Goal: Communication & Community: Answer question/provide support

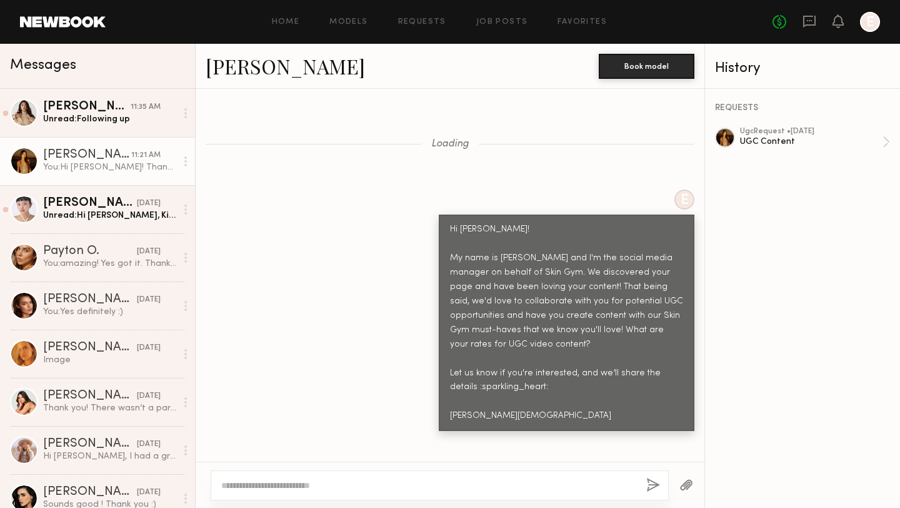
scroll to position [4715, 0]
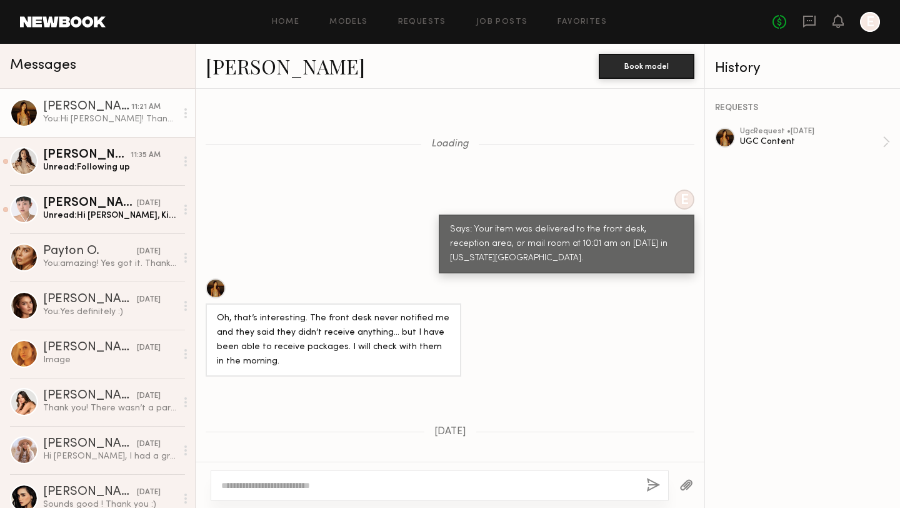
scroll to position [1074, 0]
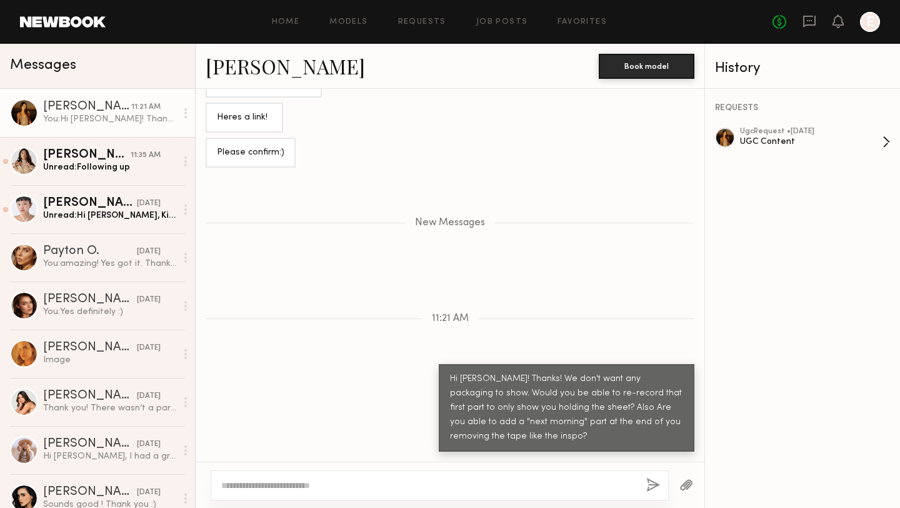
click at [753, 137] on div "UGC Content" at bounding box center [811, 142] width 143 height 12
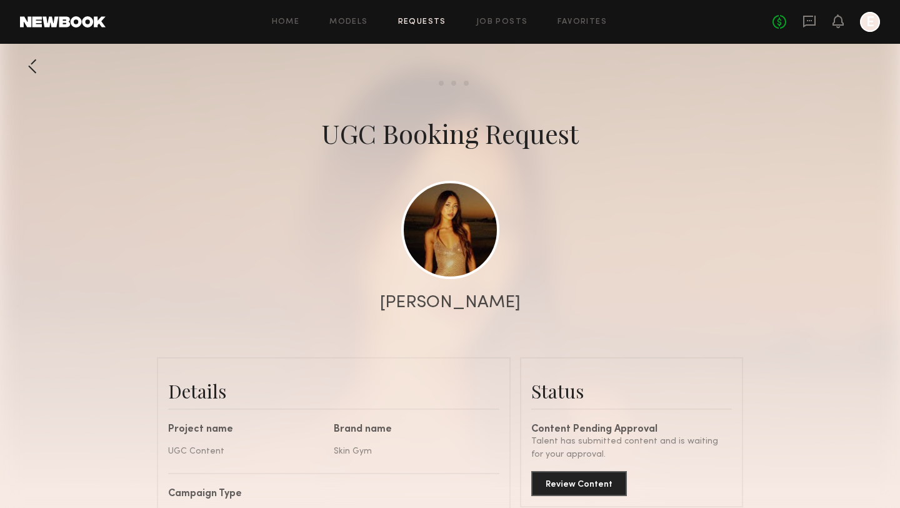
scroll to position [3959, 0]
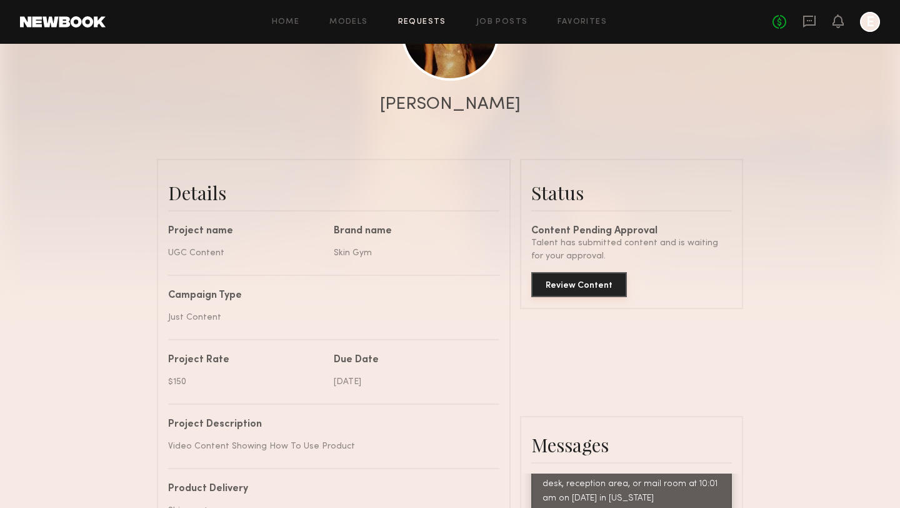
click at [578, 294] on button "Review Content" at bounding box center [579, 284] width 96 height 25
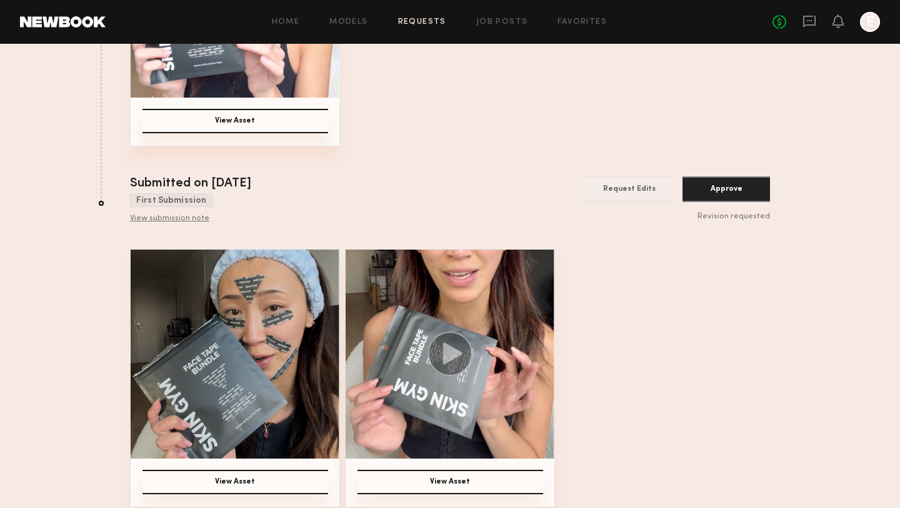
scroll to position [363, 0]
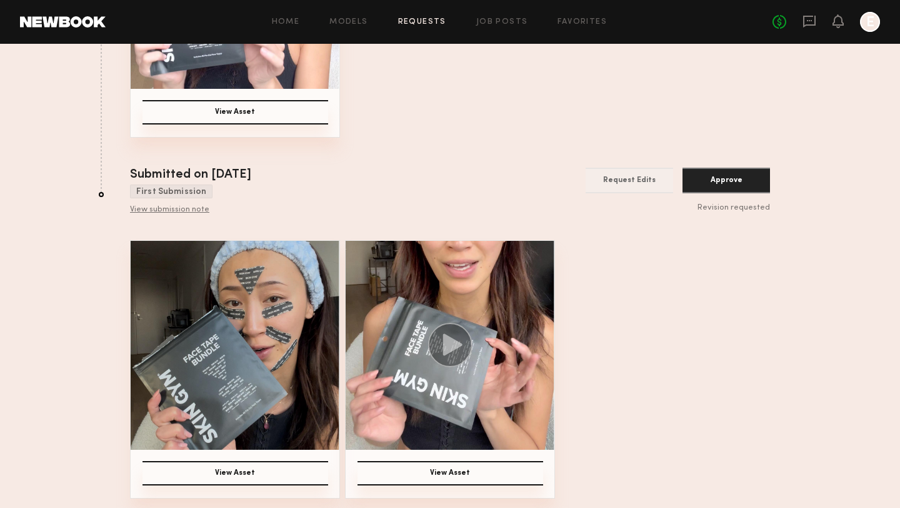
click at [244, 471] on button "View Asset" at bounding box center [236, 473] width 186 height 24
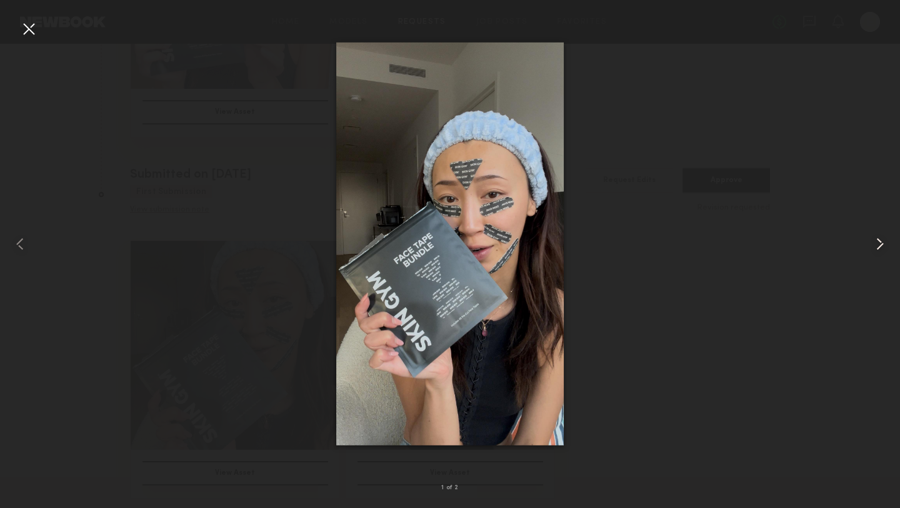
click at [881, 244] on common-icon at bounding box center [880, 244] width 20 height 20
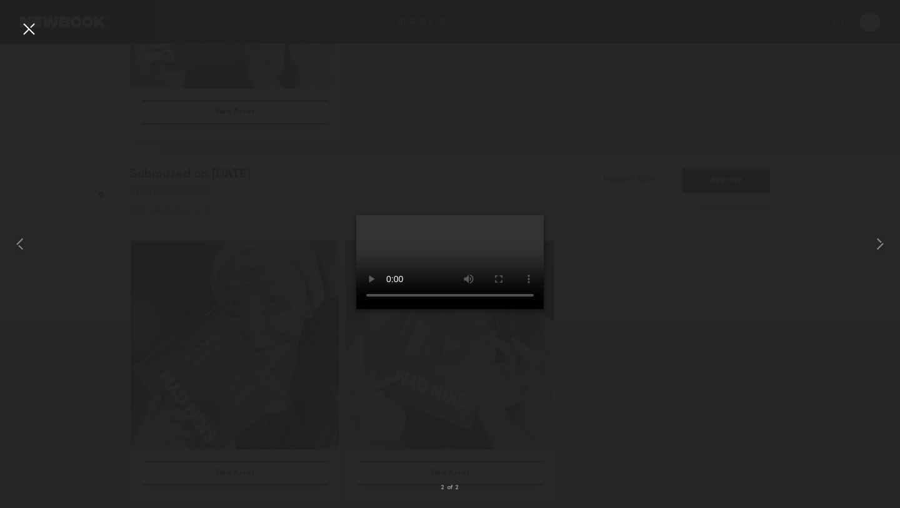
click at [635, 236] on div at bounding box center [450, 244] width 900 height 448
click at [499, 245] on video at bounding box center [450, 262] width 188 height 94
click at [27, 37] on div at bounding box center [29, 29] width 20 height 20
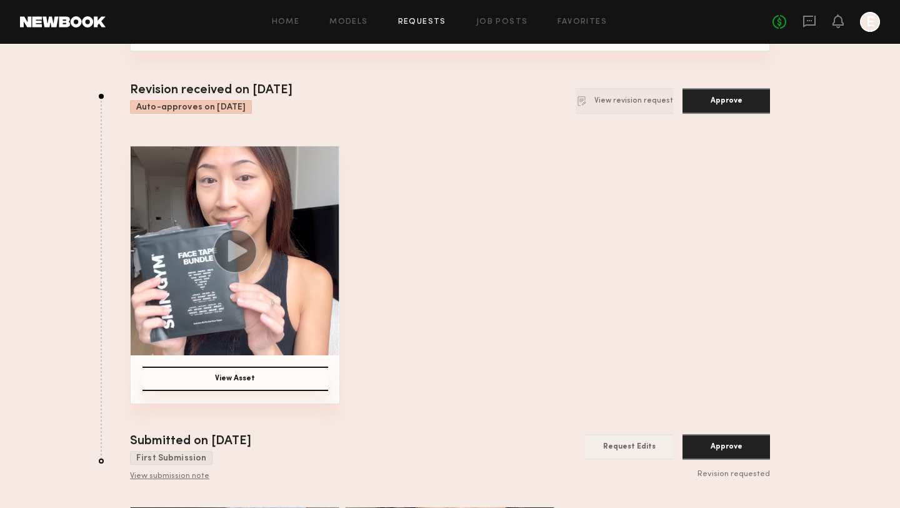
scroll to position [0, 0]
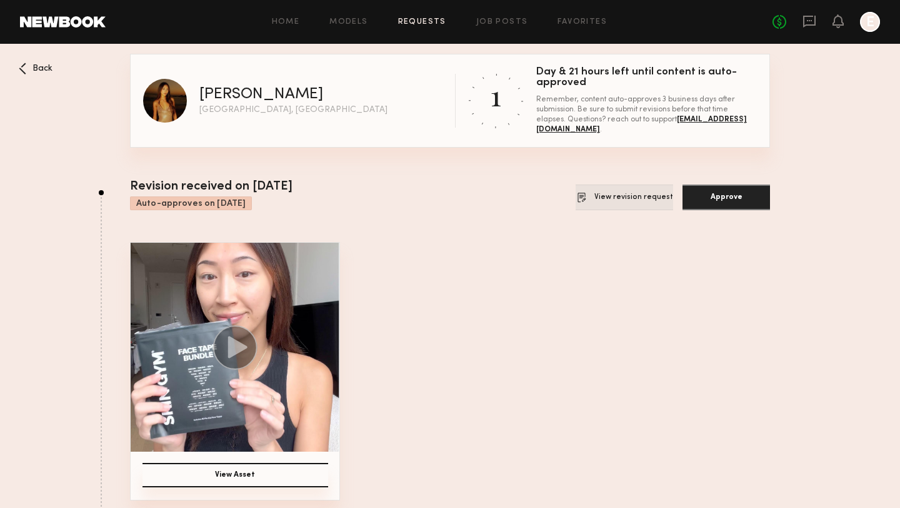
click at [606, 199] on button "View revision request" at bounding box center [625, 197] width 98 height 26
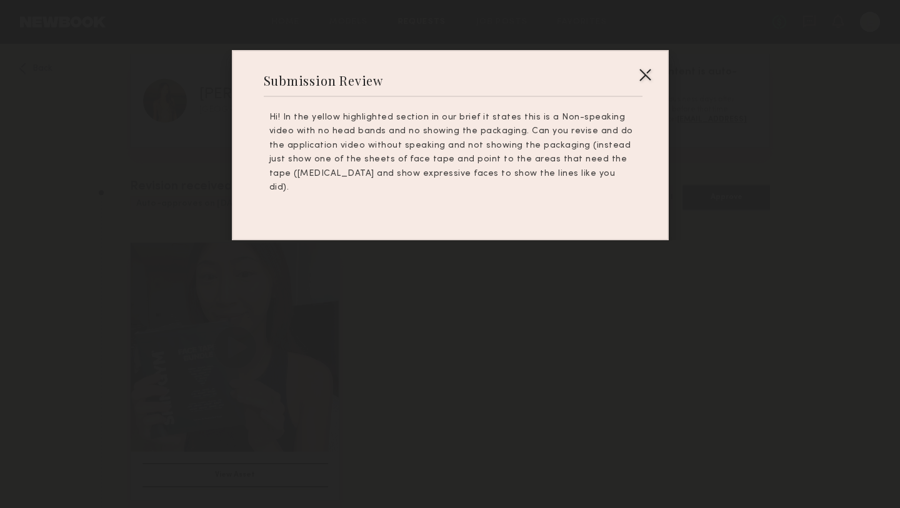
click at [649, 76] on div at bounding box center [645, 74] width 20 height 20
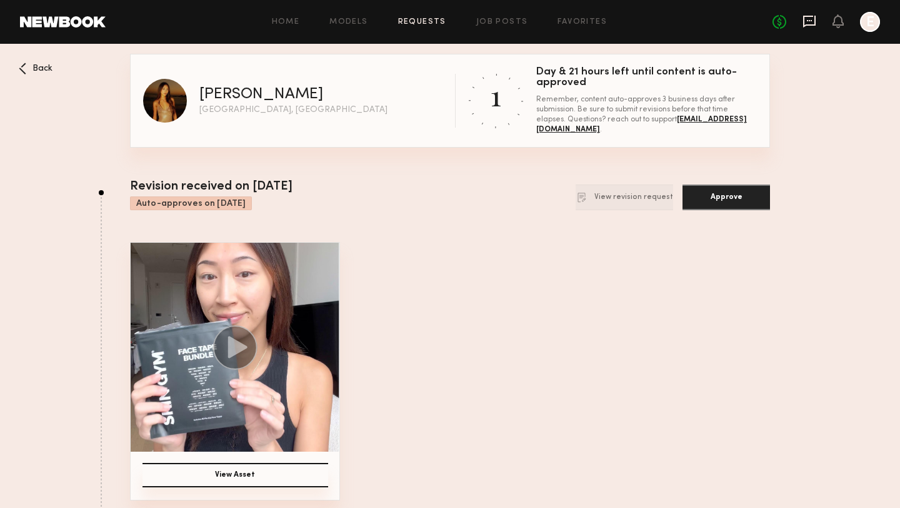
click at [807, 21] on icon at bounding box center [809, 20] width 5 height 1
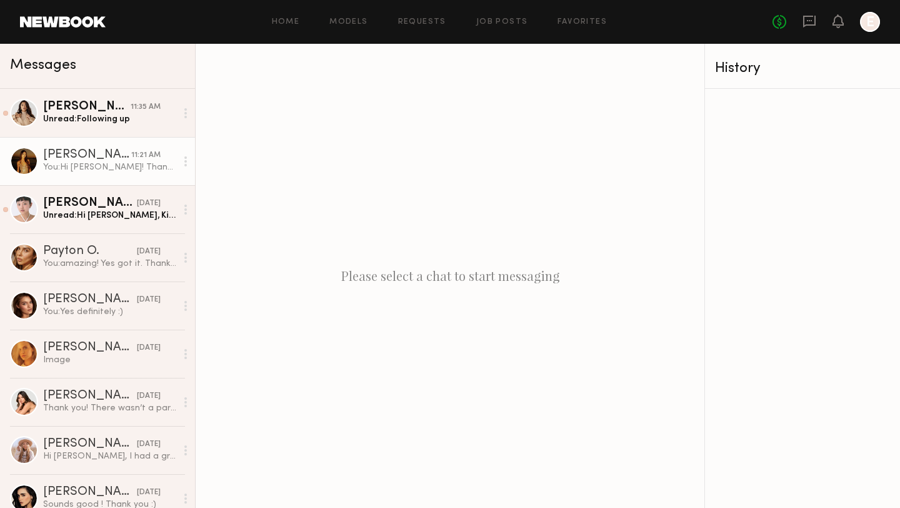
click at [113, 159] on div "[PERSON_NAME]" at bounding box center [87, 155] width 88 height 13
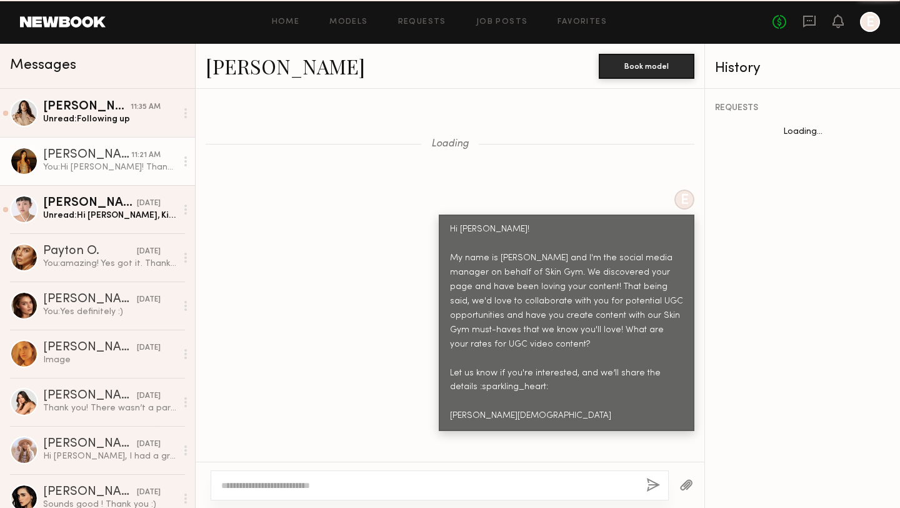
scroll to position [4541, 0]
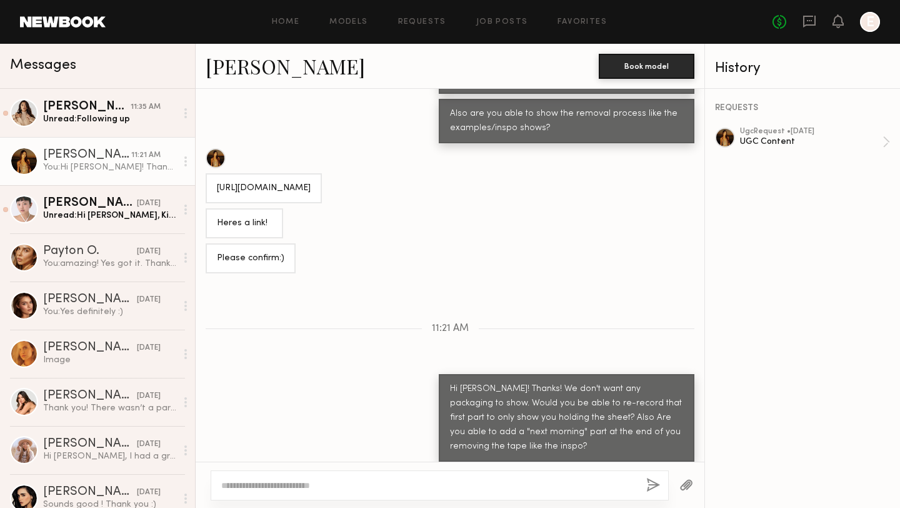
click at [420, 483] on textarea at bounding box center [428, 485] width 415 height 13
type textarea "*"
click at [284, 485] on textarea at bounding box center [428, 485] width 415 height 13
type textarea "*"
click at [333, 489] on textarea "**********" at bounding box center [428, 485] width 415 height 13
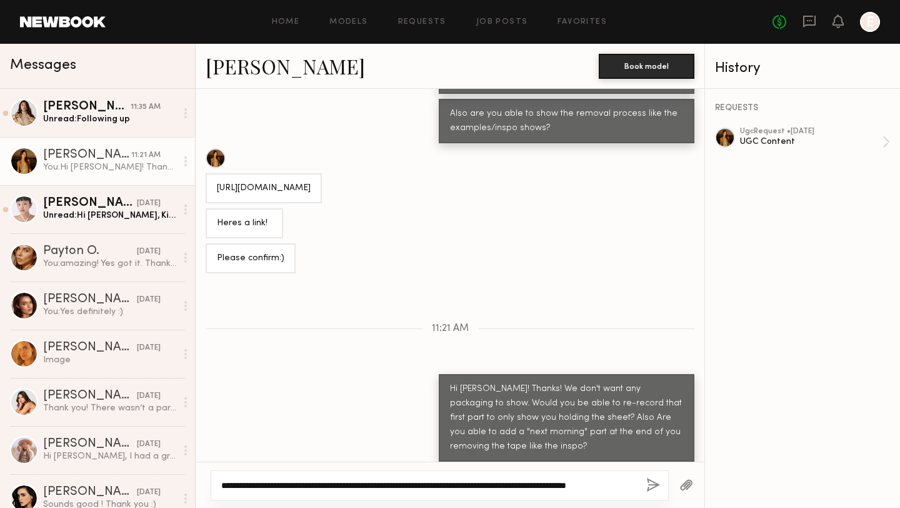
click at [304, 483] on textarea "**********" at bounding box center [428, 485] width 415 height 13
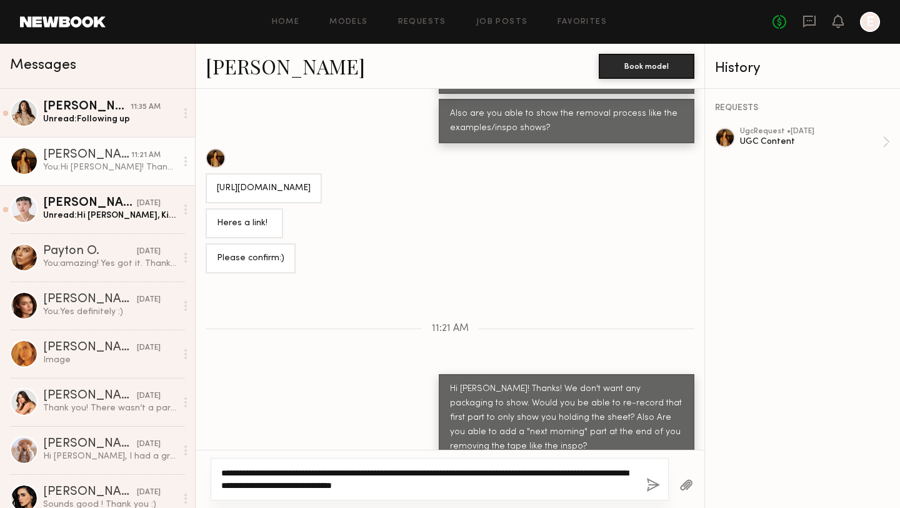
type textarea "**********"
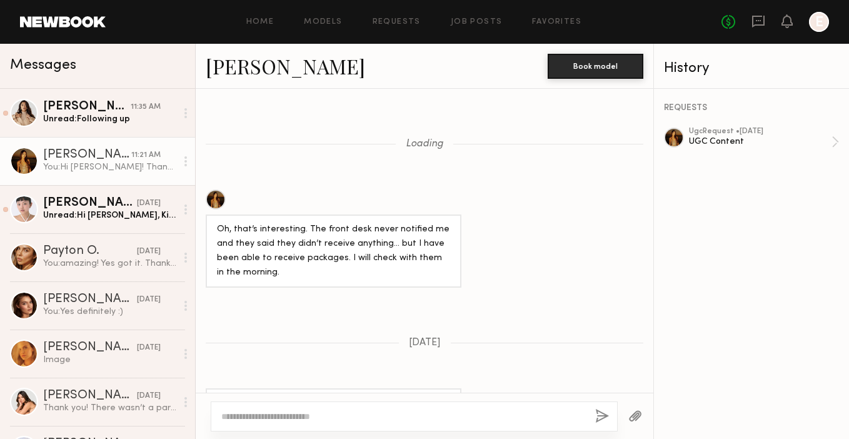
scroll to position [959, 0]
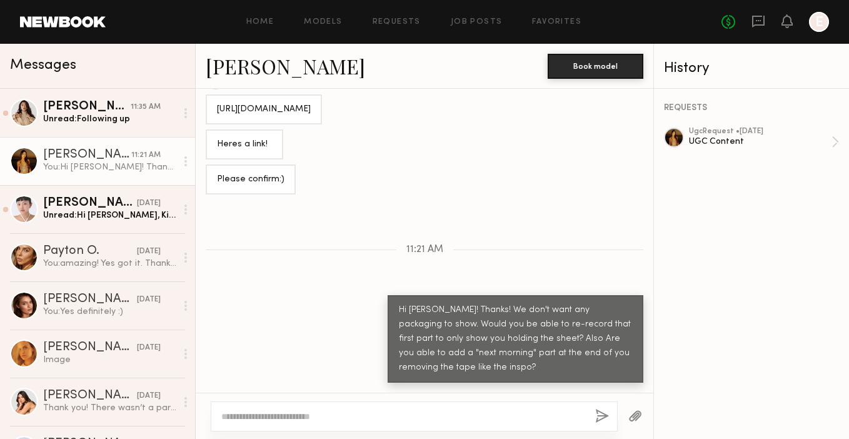
click at [299, 418] on textarea at bounding box center [403, 416] width 364 height 13
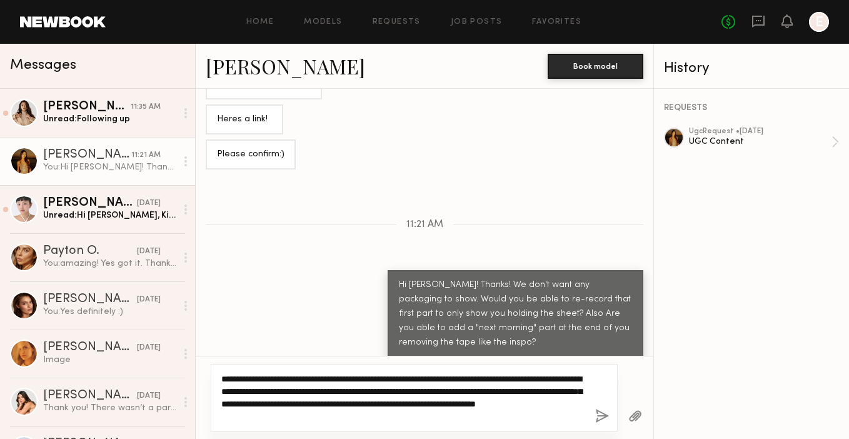
type textarea "**********"
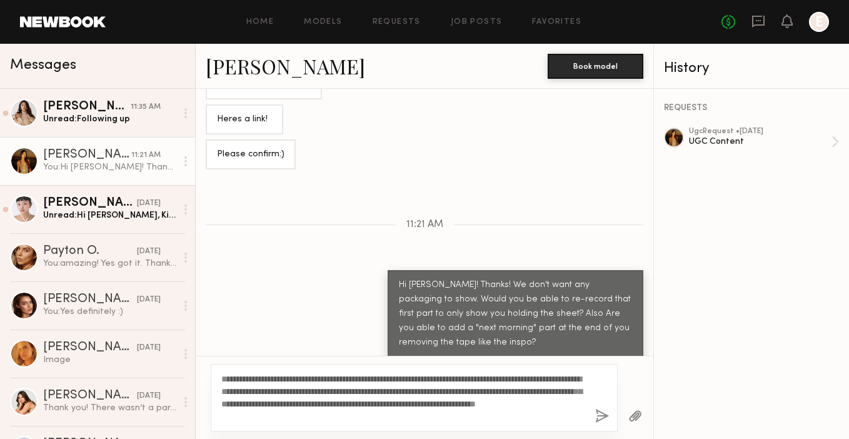
click at [602, 416] on button "button" at bounding box center [602, 417] width 14 height 16
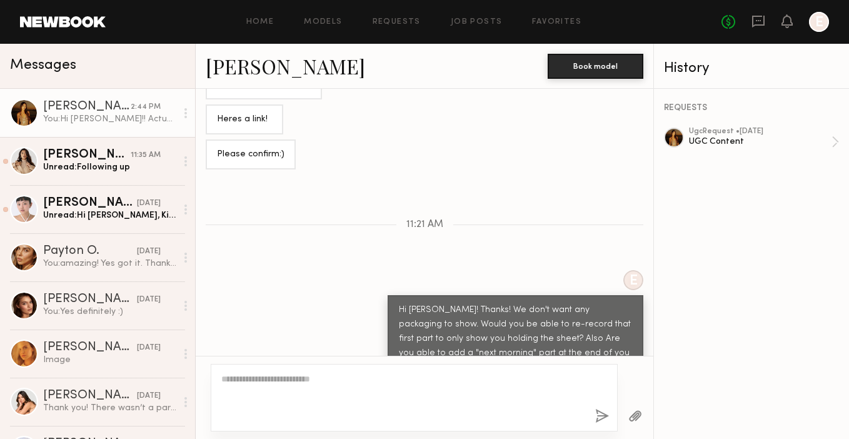
scroll to position [1186, 0]
